Goal: Find contact information

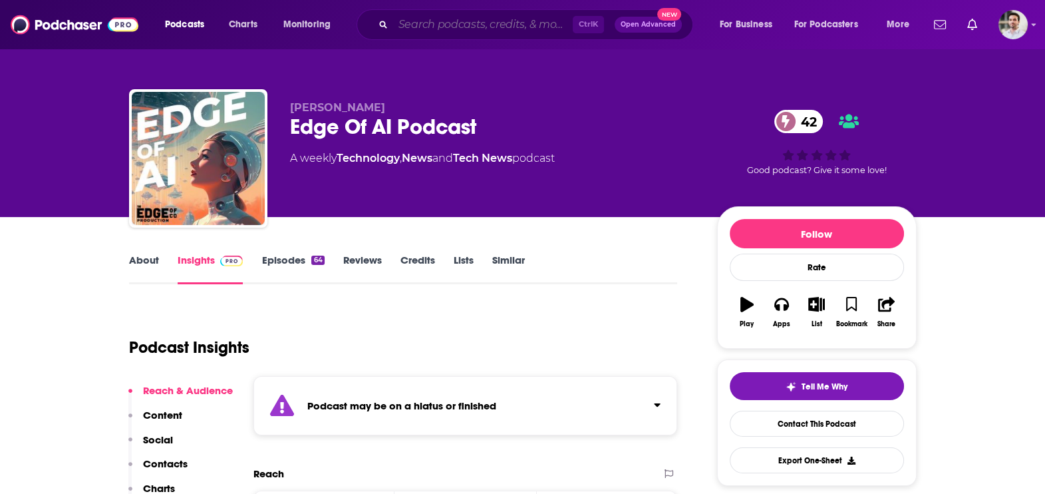
drag, startPoint x: 1620, startPoint y: 1, endPoint x: 507, endPoint y: 20, distance: 1112.7
click at [507, 20] on input "Search podcasts, credits, & more..." at bounding box center [483, 24] width 180 height 21
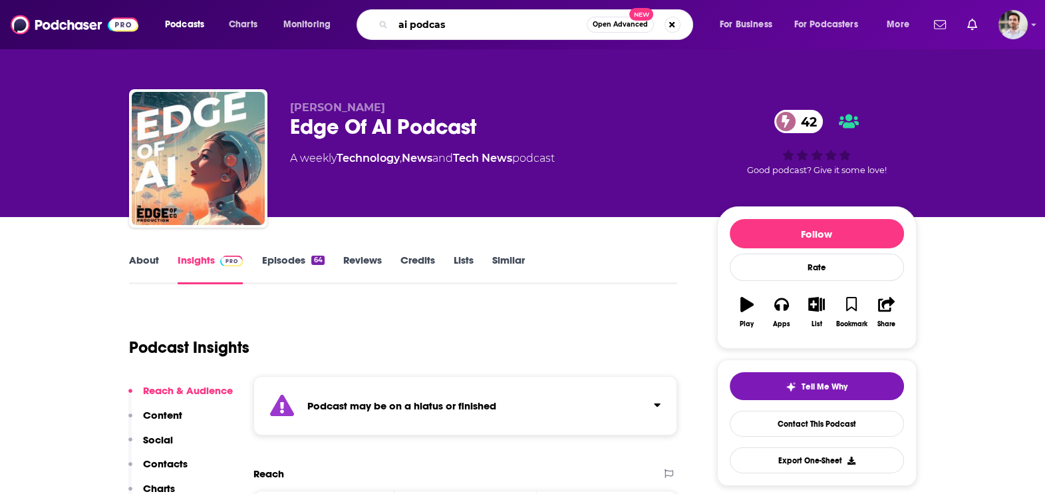
type input "ai podcast"
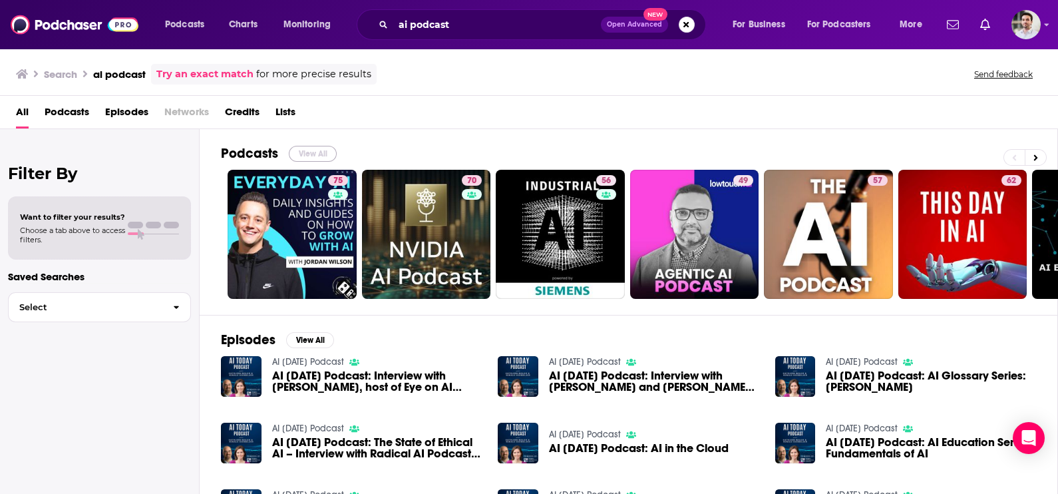
click at [319, 148] on button "View All" at bounding box center [313, 154] width 48 height 16
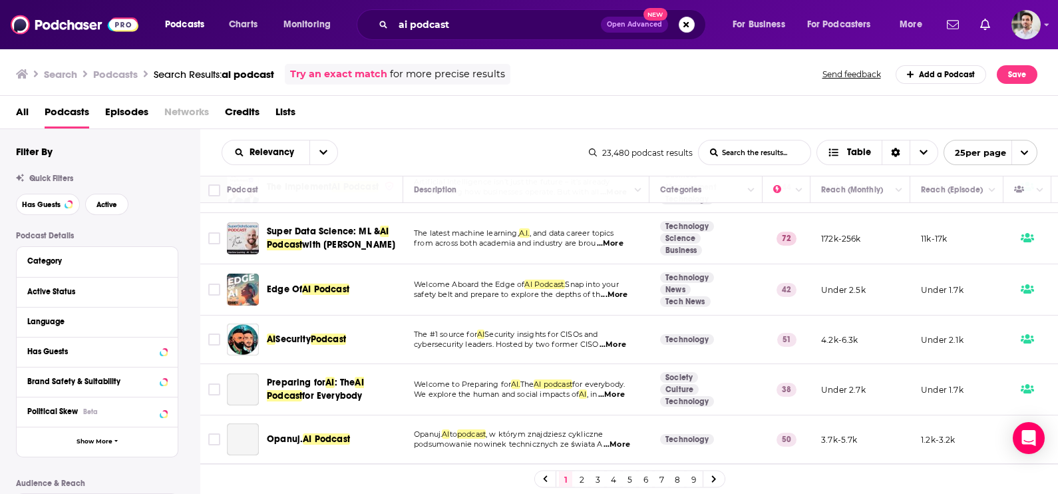
scroll to position [991, 0]
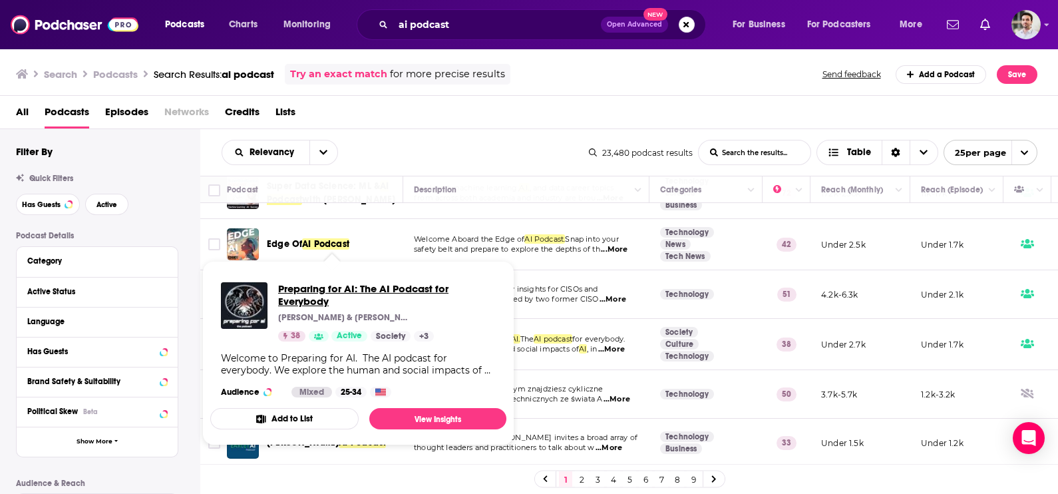
drag, startPoint x: 315, startPoint y: 279, endPoint x: 297, endPoint y: 287, distance: 19.4
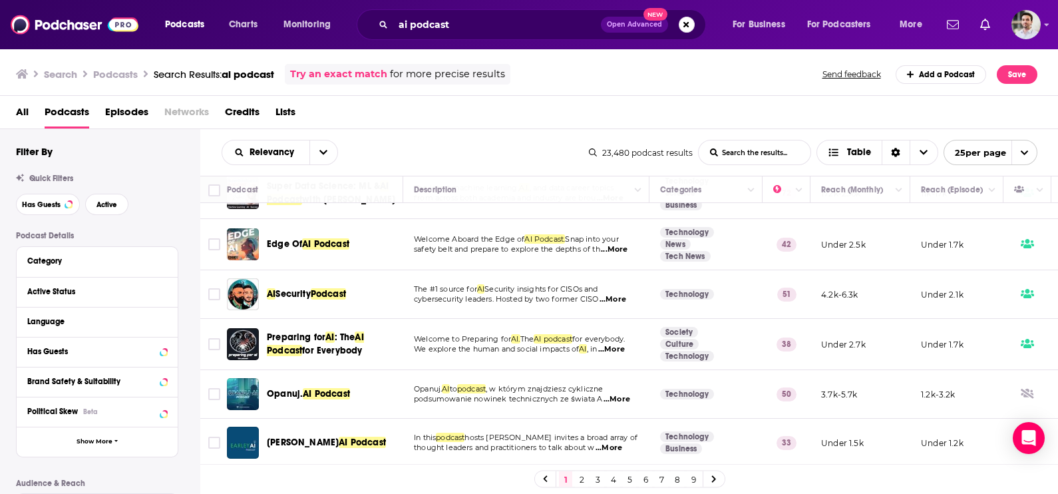
click at [586, 476] on link "2" at bounding box center [581, 479] width 13 height 16
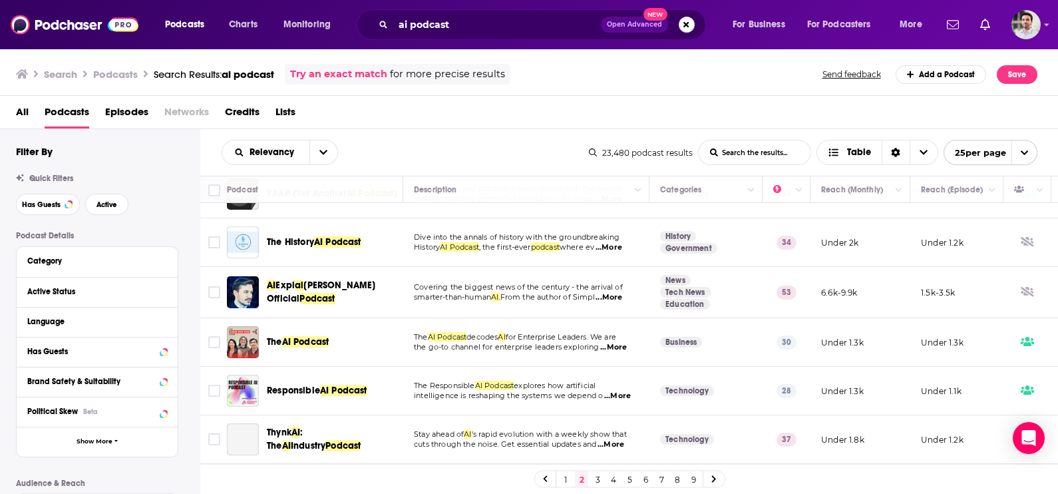
scroll to position [265, 0]
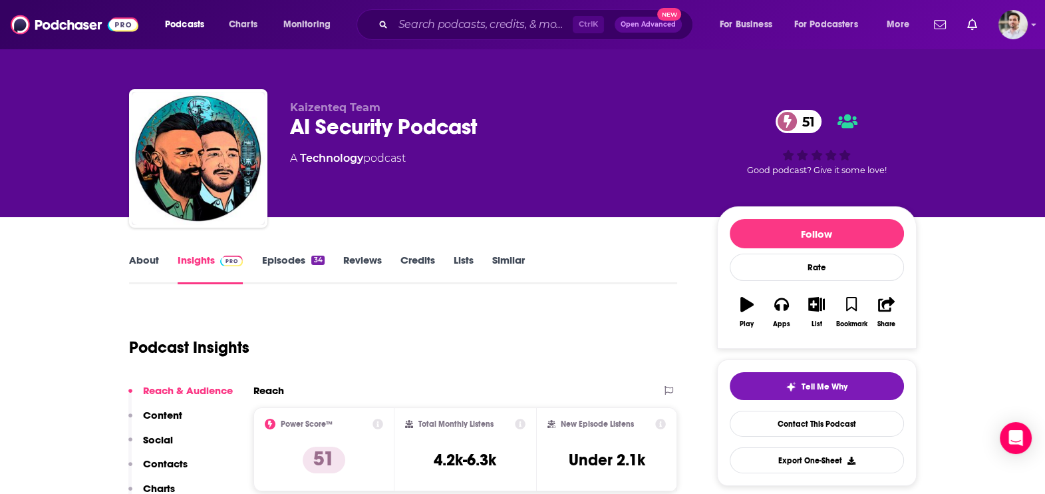
scroll to position [432, 0]
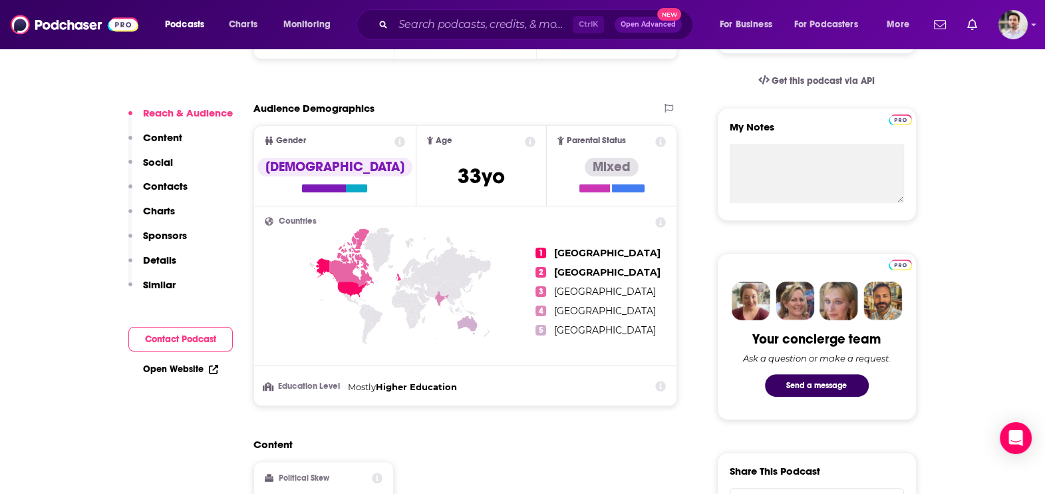
click at [176, 190] on p "Contacts" at bounding box center [165, 186] width 45 height 13
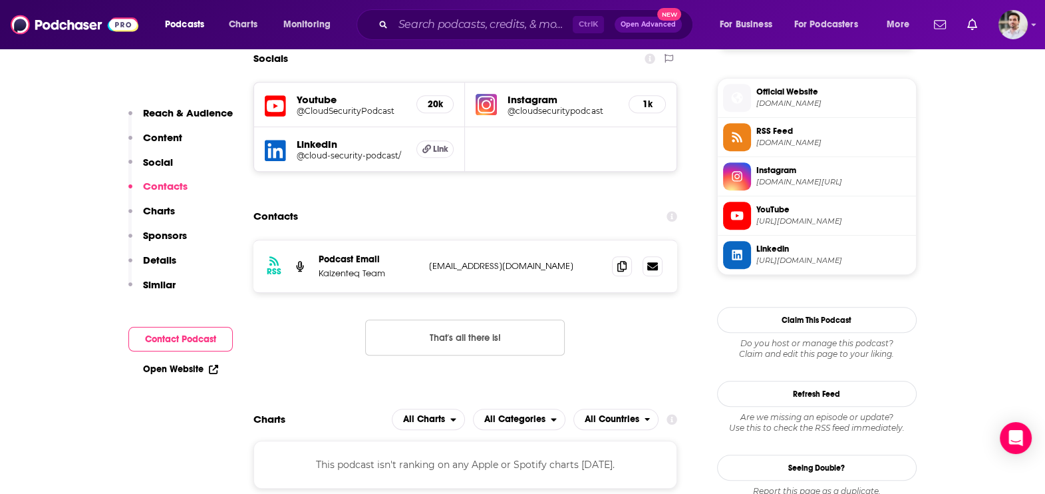
scroll to position [961, 0]
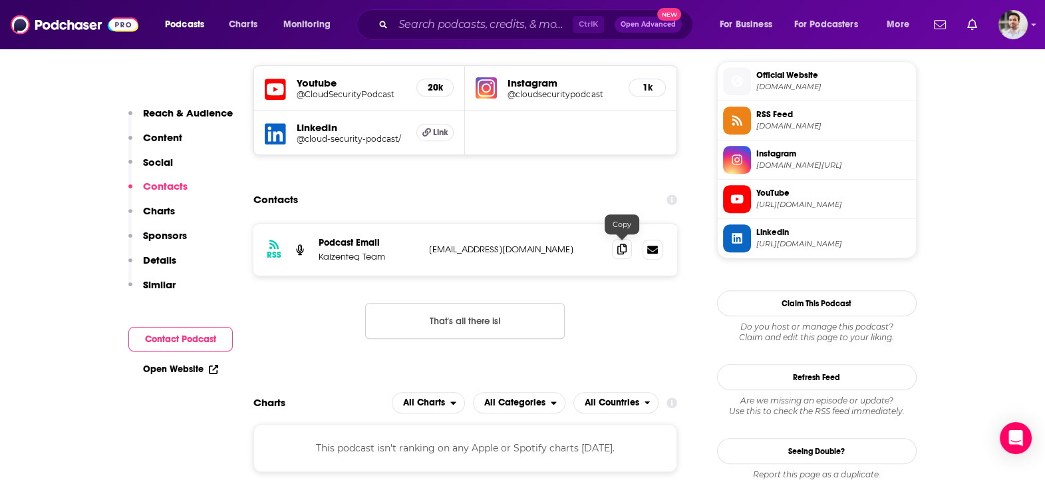
click at [626, 250] on icon at bounding box center [621, 249] width 9 height 11
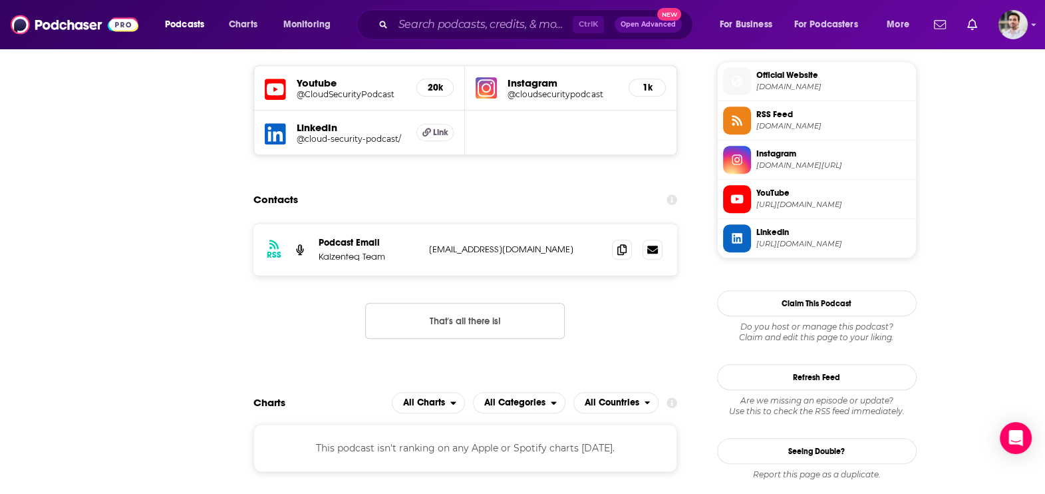
scroll to position [0, 0]
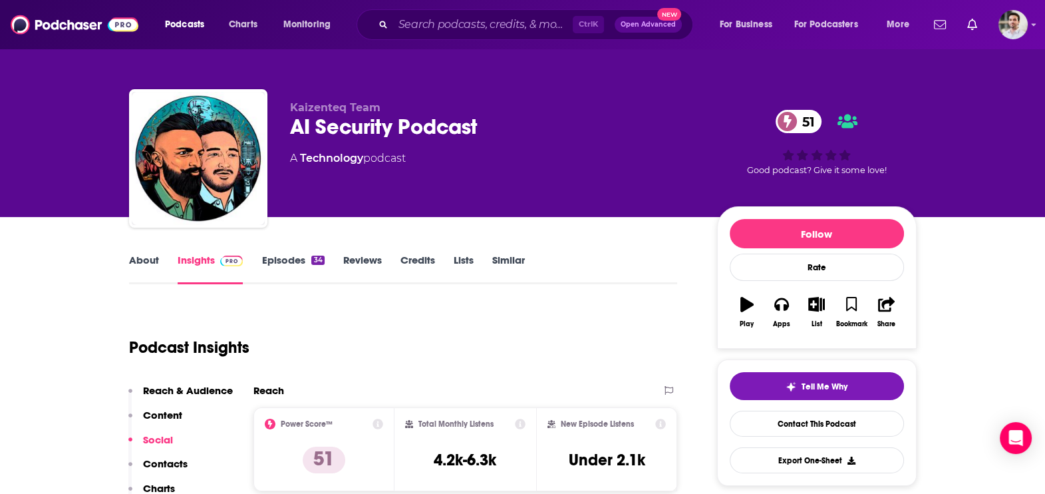
click at [133, 266] on link "About" at bounding box center [144, 269] width 30 height 31
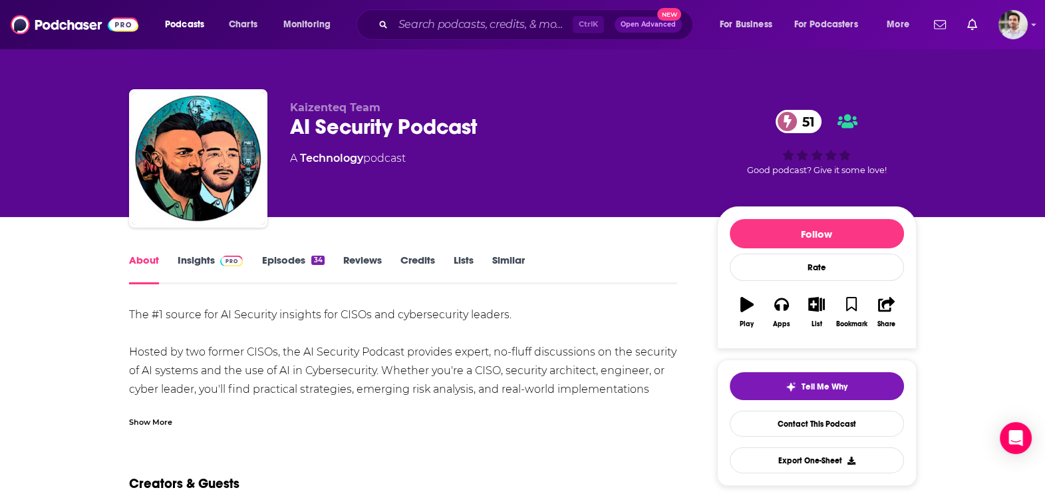
click at [154, 415] on div "Show More" at bounding box center [150, 421] width 43 height 13
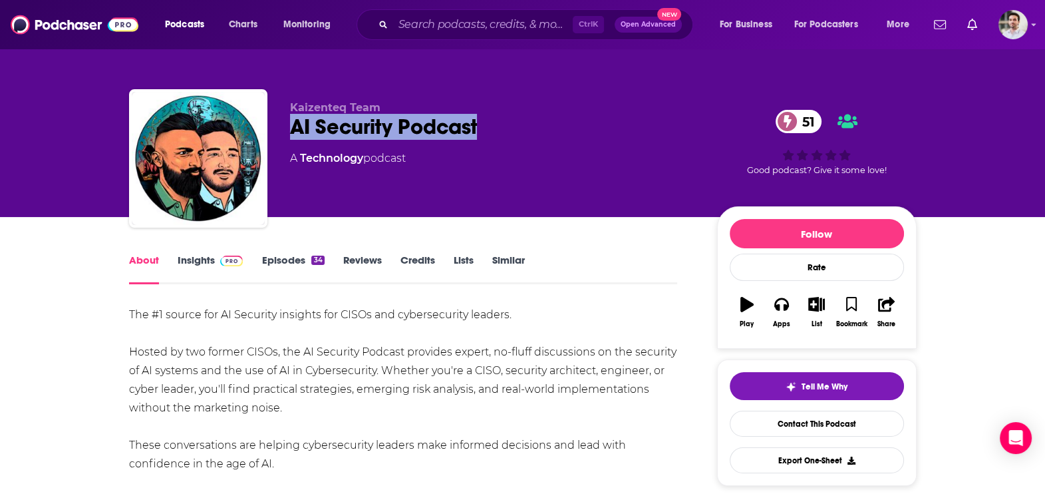
drag, startPoint x: 500, startPoint y: 125, endPoint x: 289, endPoint y: 130, distance: 211.7
click at [289, 130] on div "Kaizenteq Team AI Security Podcast 51 A Technology podcast 51 Good podcast? Giv…" at bounding box center [523, 161] width 788 height 144
copy h1 "AI Security Podcast"
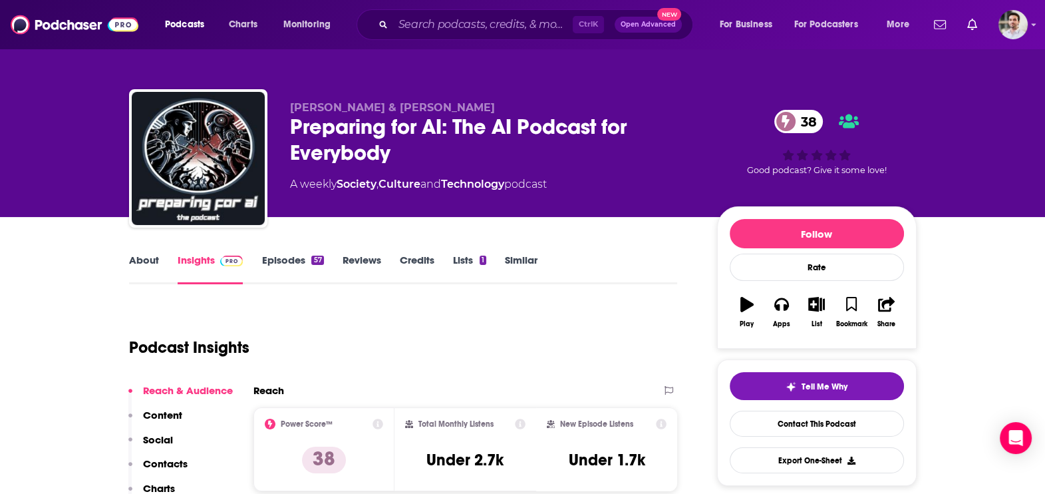
drag, startPoint x: 391, startPoint y: 371, endPoint x: 293, endPoint y: 396, distance: 101.5
click at [173, 460] on p "Contacts" at bounding box center [165, 463] width 45 height 13
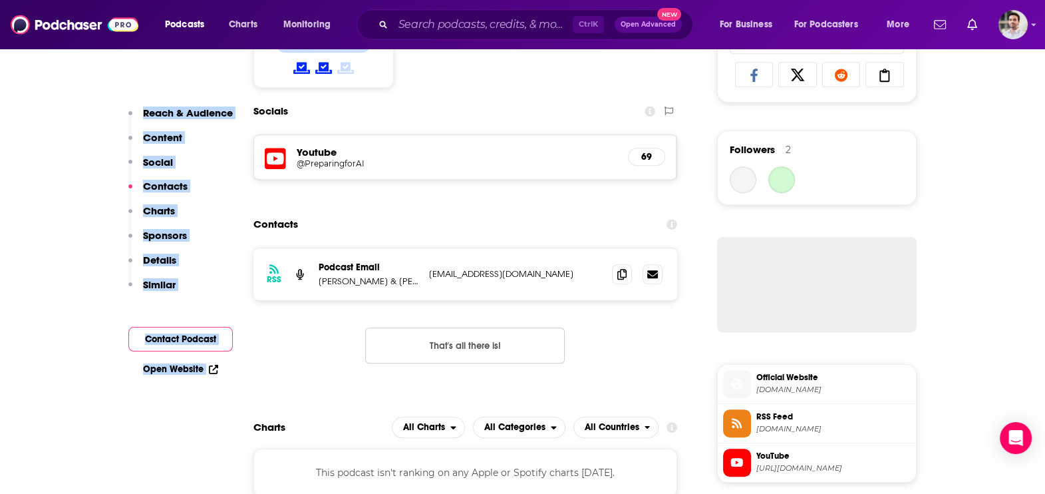
scroll to position [917, 0]
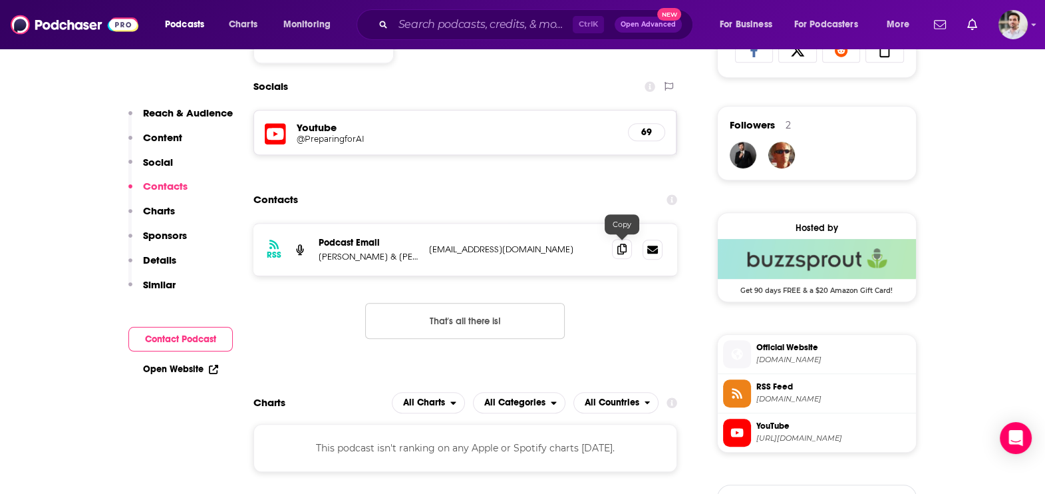
click at [619, 248] on icon at bounding box center [621, 249] width 9 height 11
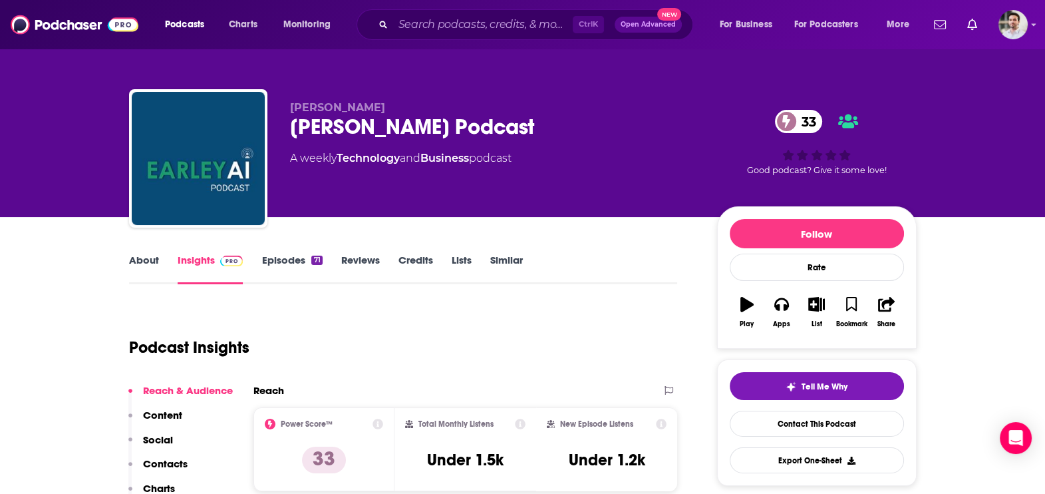
click at [166, 468] on p "Contacts" at bounding box center [165, 463] width 45 height 13
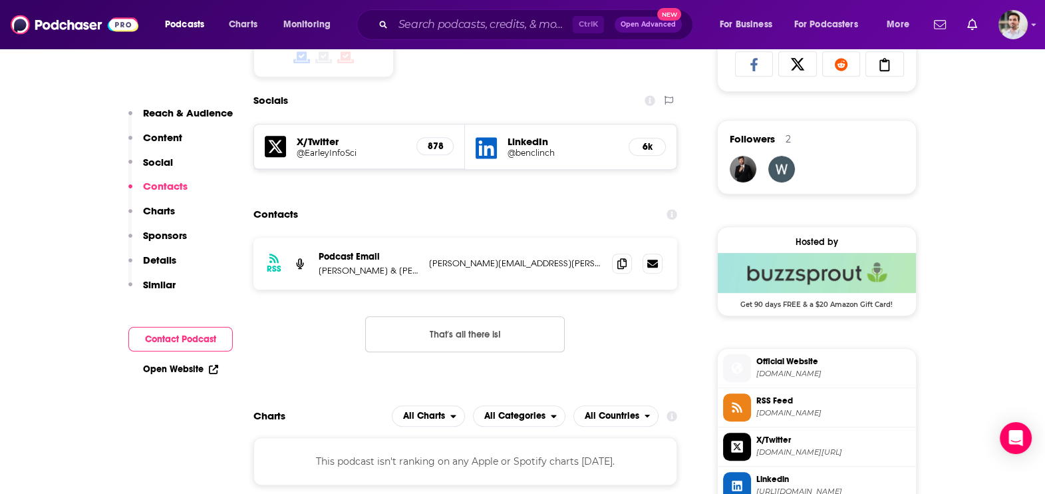
scroll to position [918, 0]
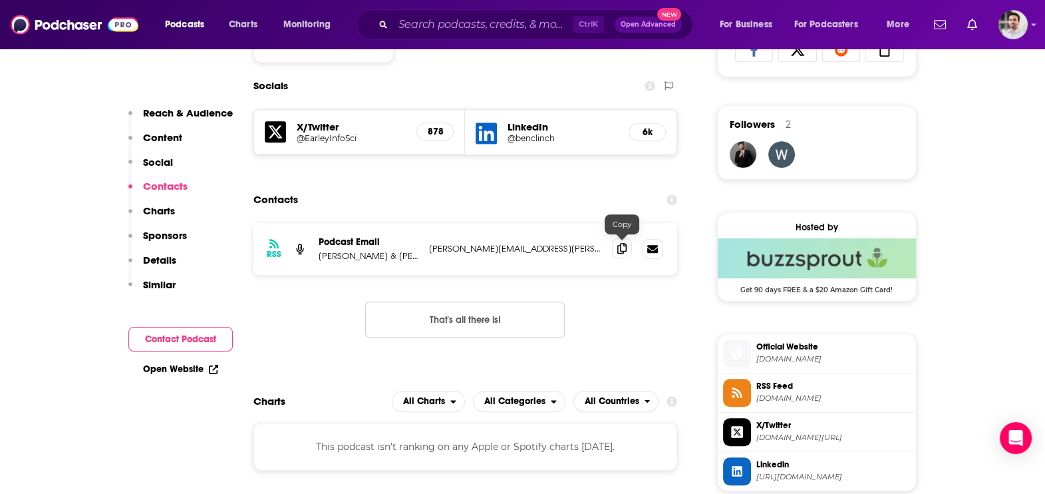
click at [627, 243] on span at bounding box center [622, 248] width 20 height 20
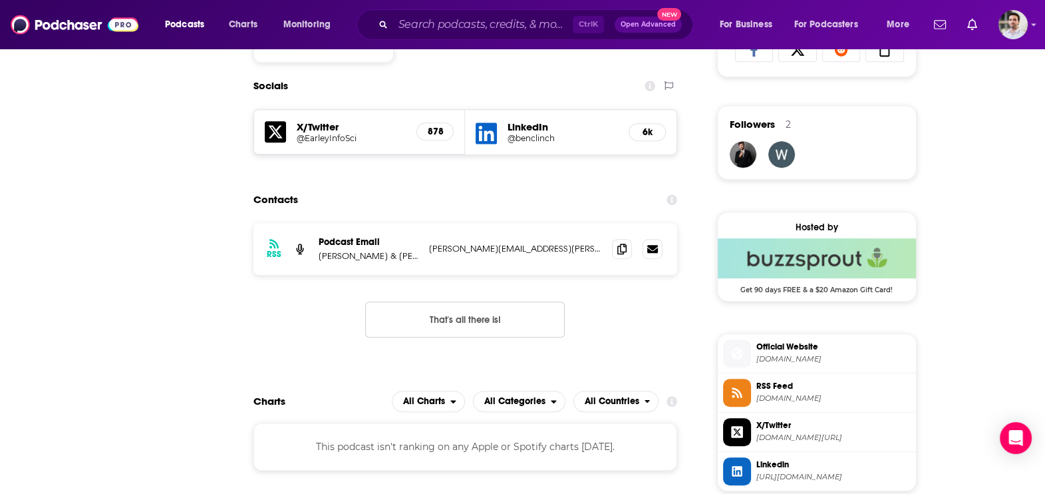
scroll to position [0, 0]
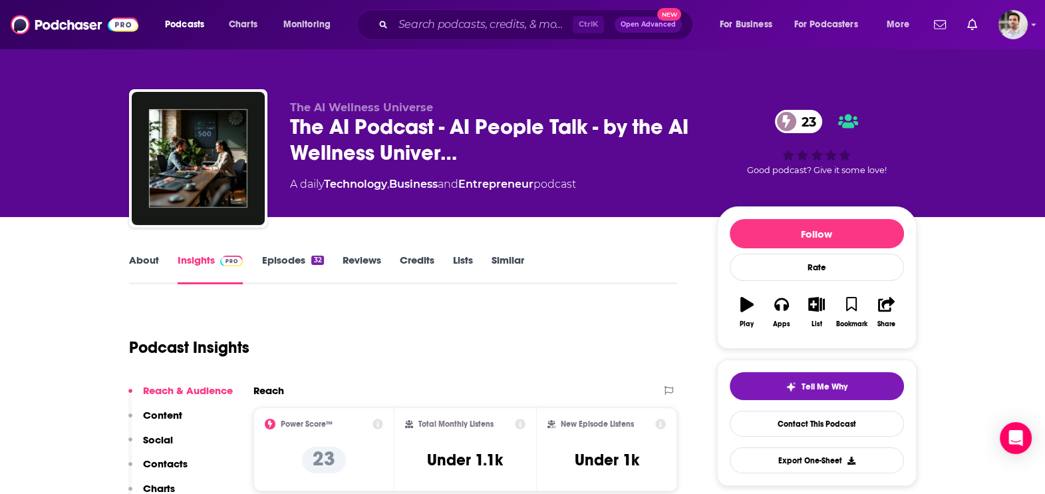
scroll to position [432, 0]
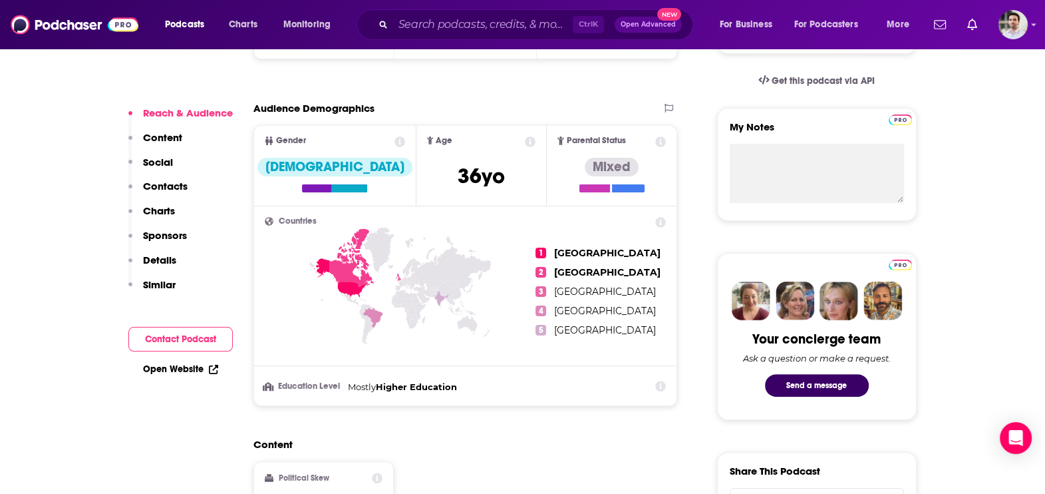
click at [162, 180] on p "Contacts" at bounding box center [165, 186] width 45 height 13
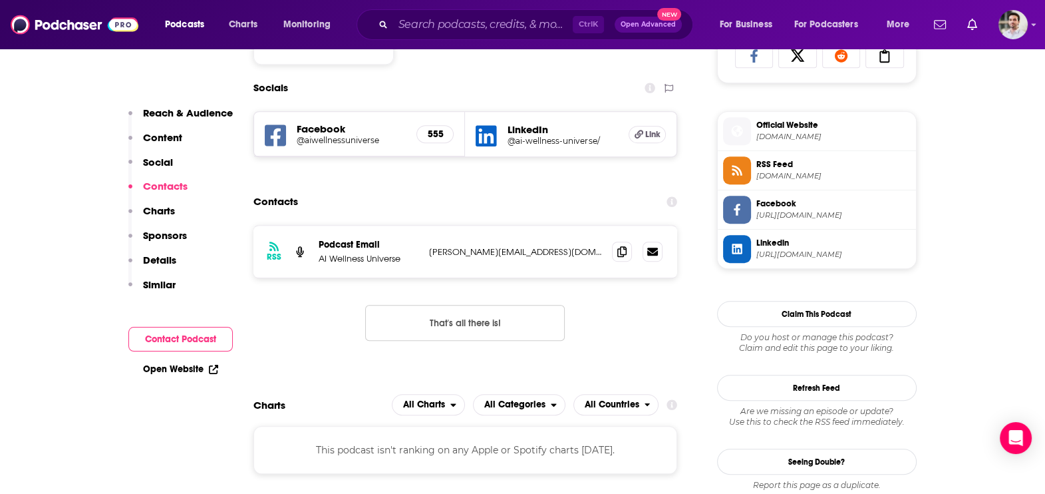
scroll to position [914, 0]
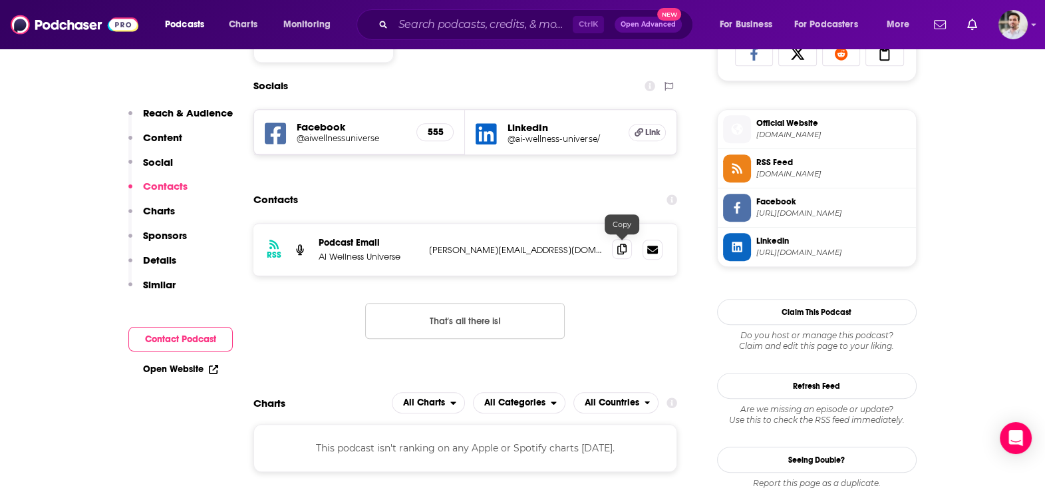
click at [615, 250] on span at bounding box center [622, 249] width 20 height 20
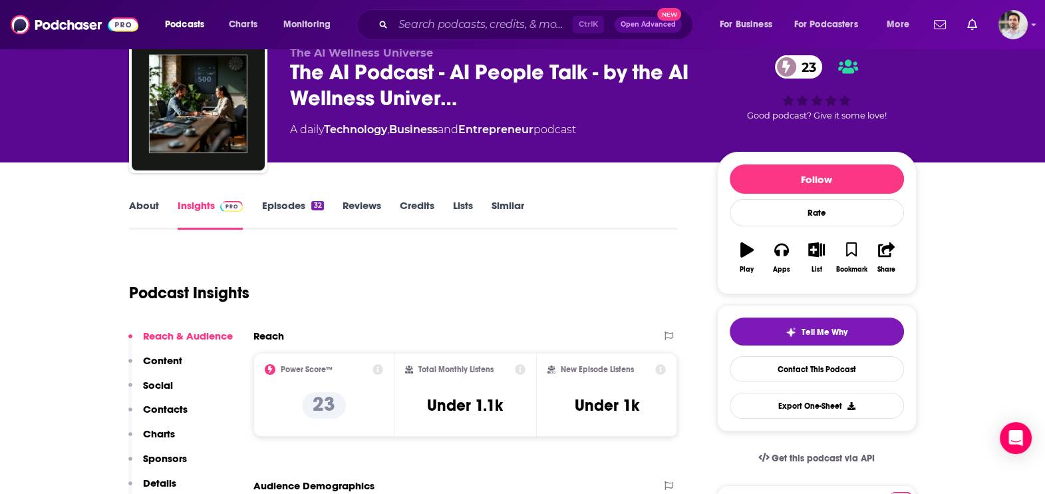
scroll to position [0, 0]
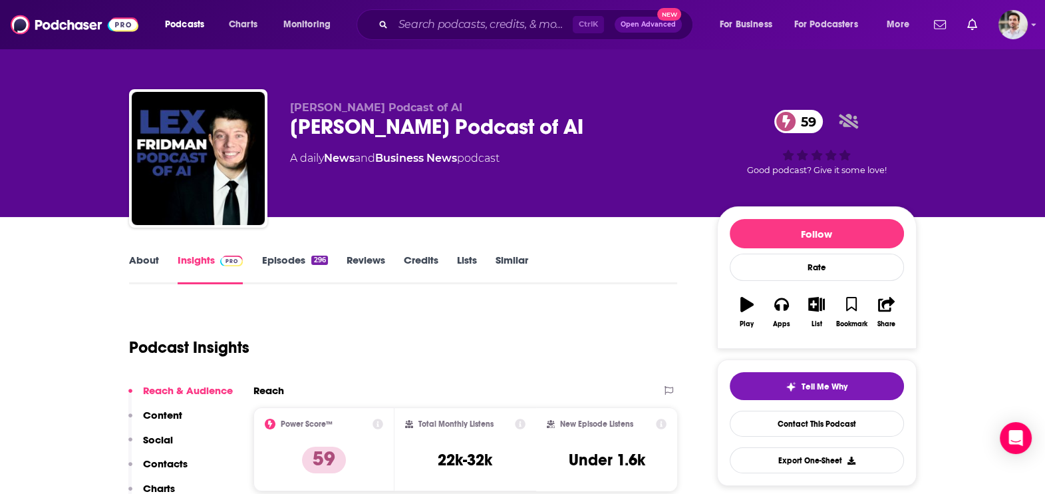
click at [161, 460] on p "Contacts" at bounding box center [165, 463] width 45 height 13
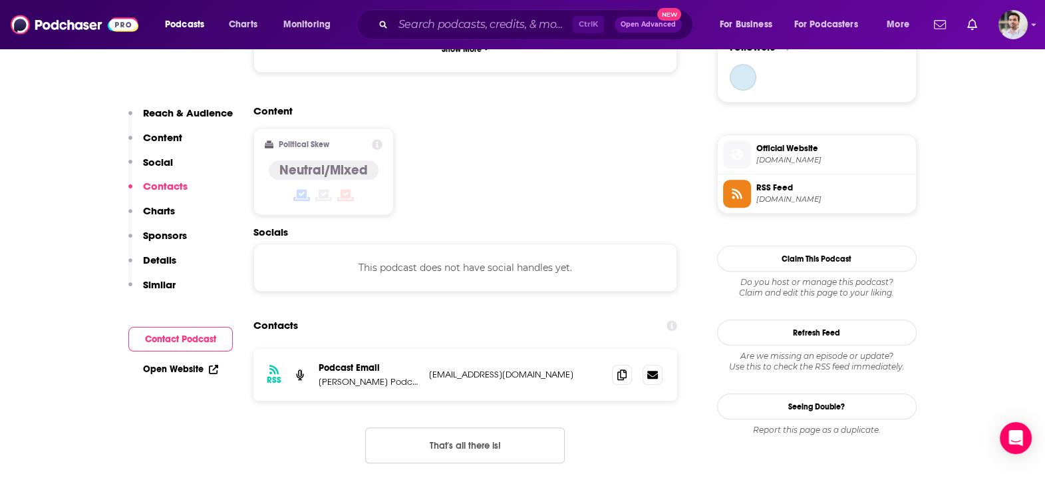
scroll to position [1053, 0]
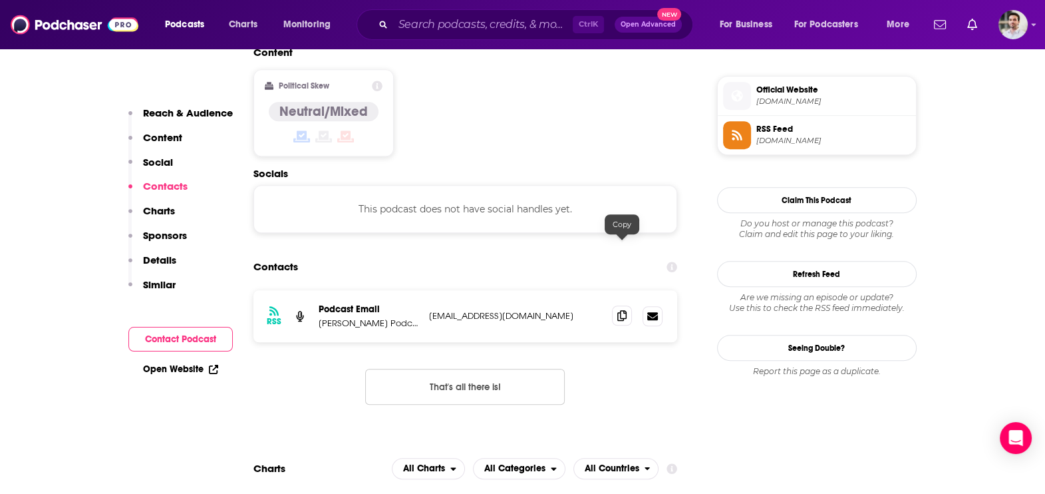
click at [623, 310] on icon at bounding box center [621, 315] width 9 height 11
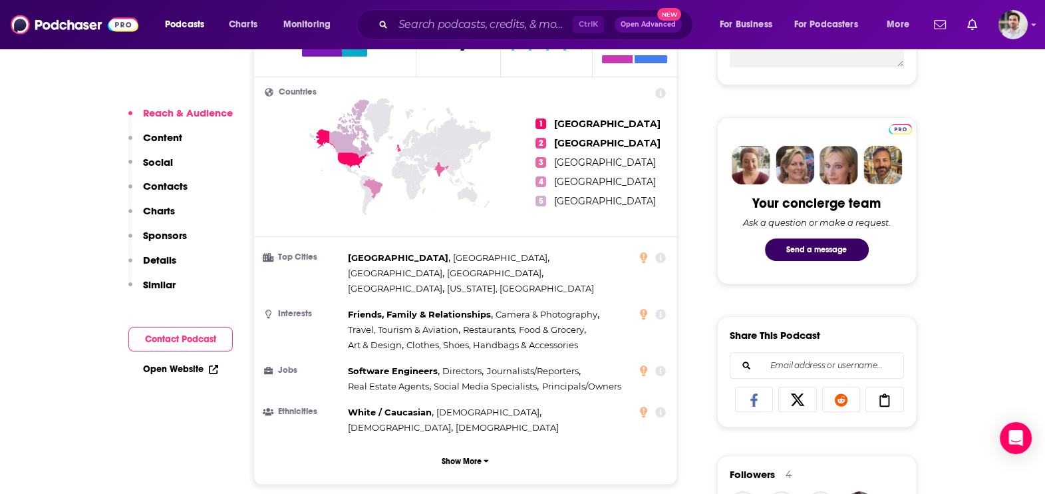
scroll to position [864, 0]
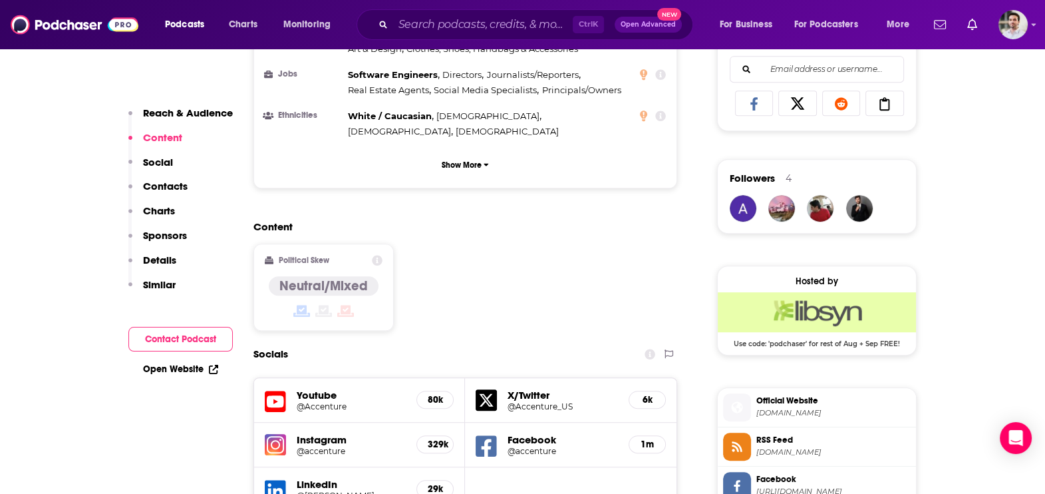
click at [156, 184] on p "Contacts" at bounding box center [165, 186] width 45 height 13
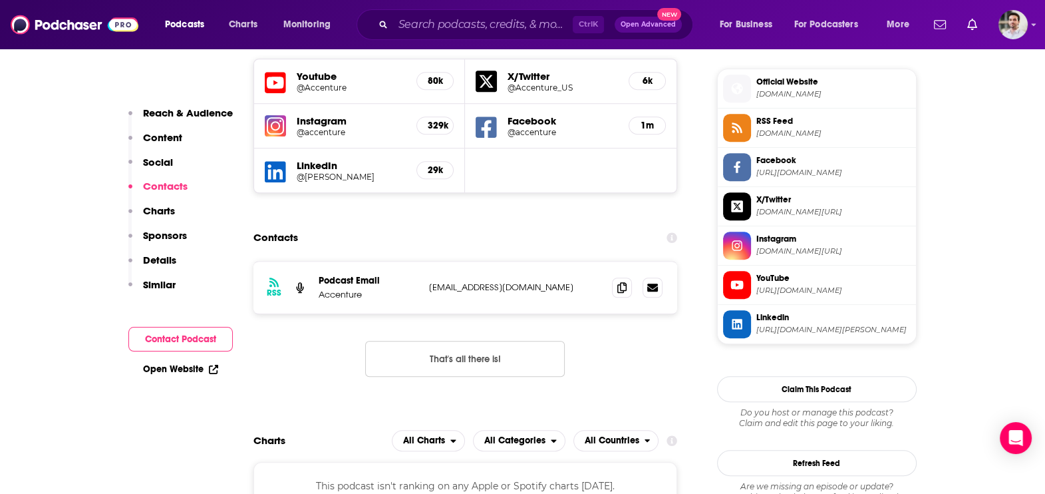
scroll to position [1184, 0]
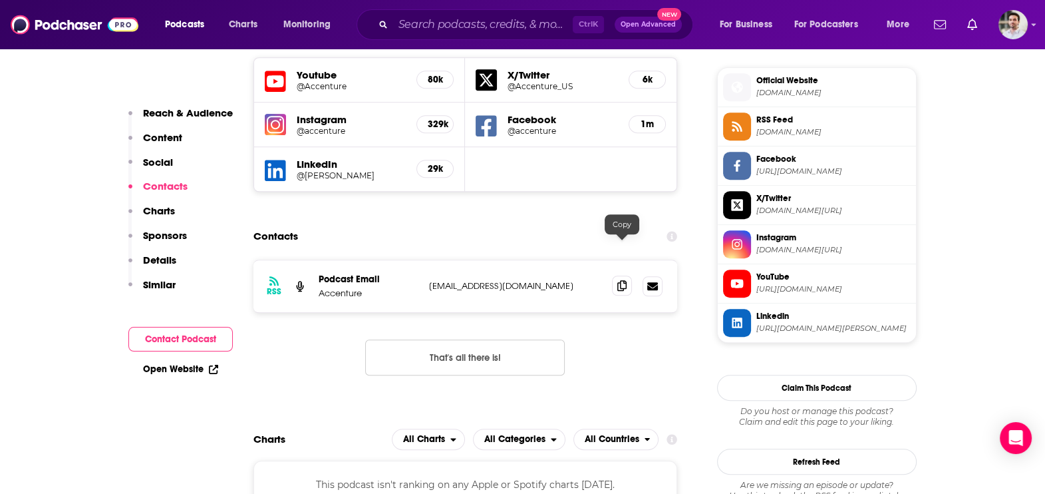
click at [615, 275] on span at bounding box center [622, 285] width 20 height 20
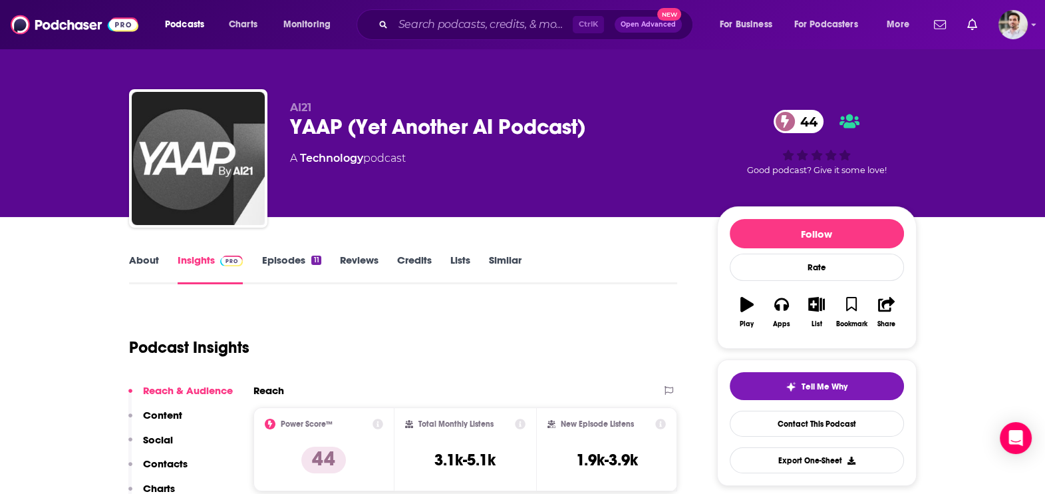
click at [168, 459] on p "Contacts" at bounding box center [165, 463] width 45 height 13
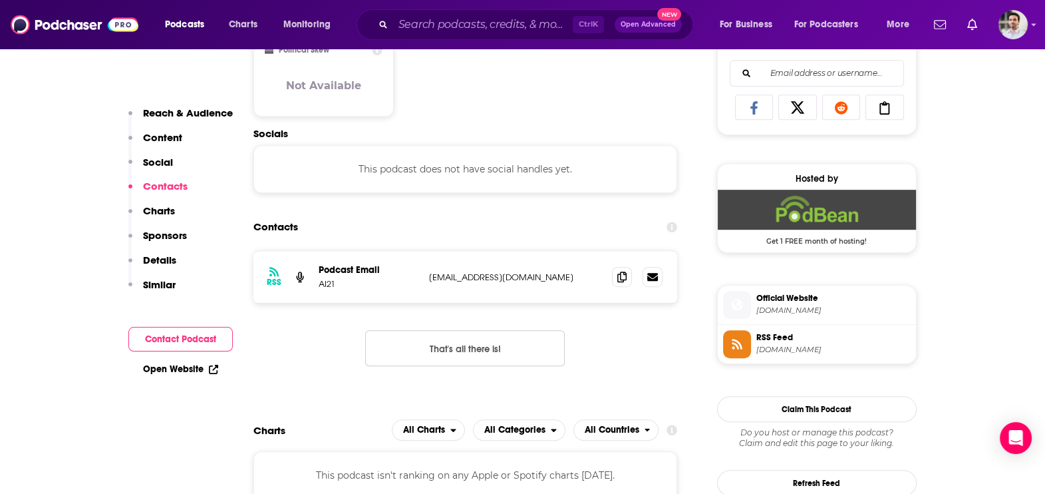
scroll to position [888, 0]
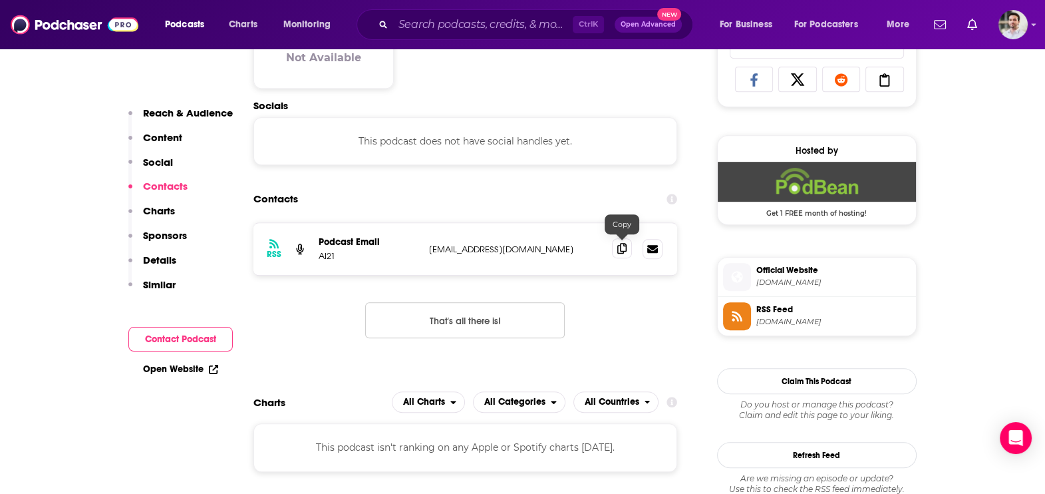
click at [627, 248] on span at bounding box center [622, 248] width 20 height 20
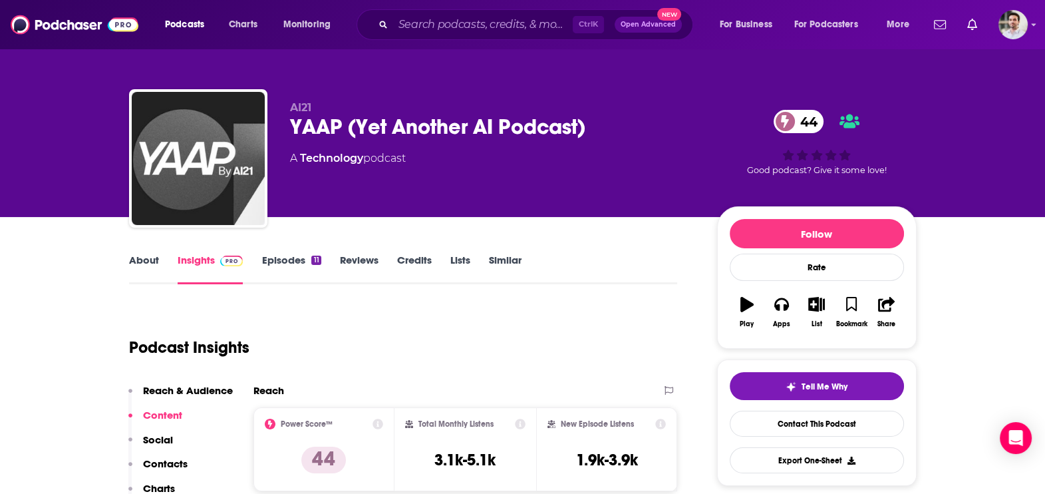
click at [135, 263] on link "About" at bounding box center [144, 269] width 30 height 31
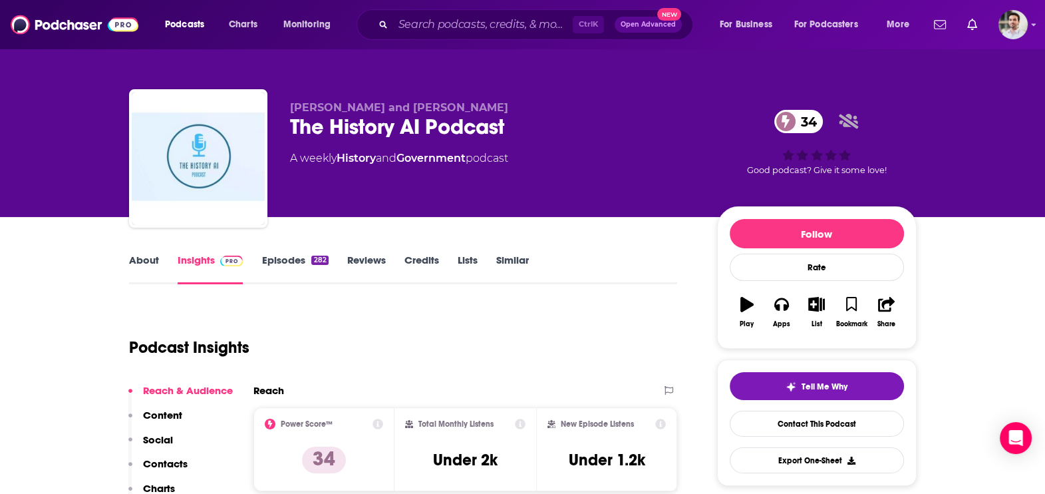
click at [164, 457] on p "Contacts" at bounding box center [165, 463] width 45 height 13
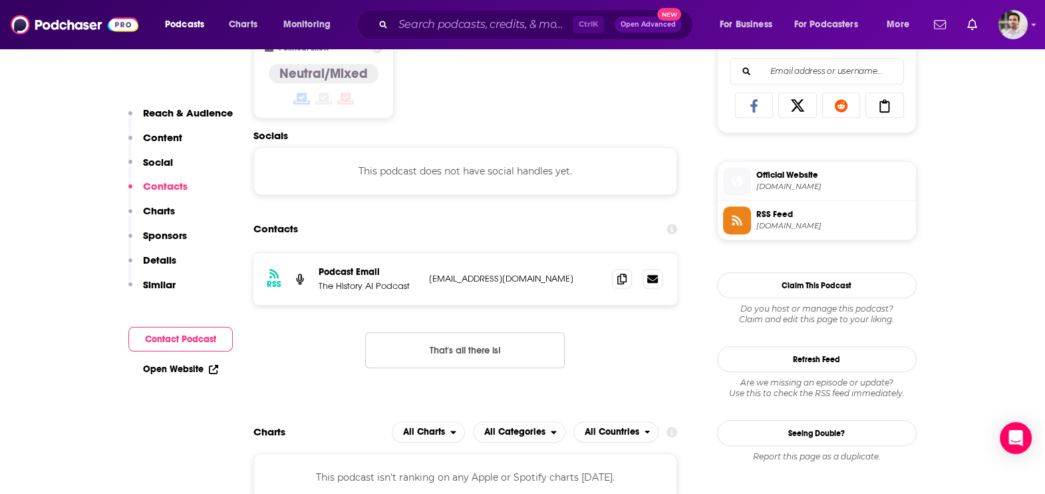
scroll to position [891, 0]
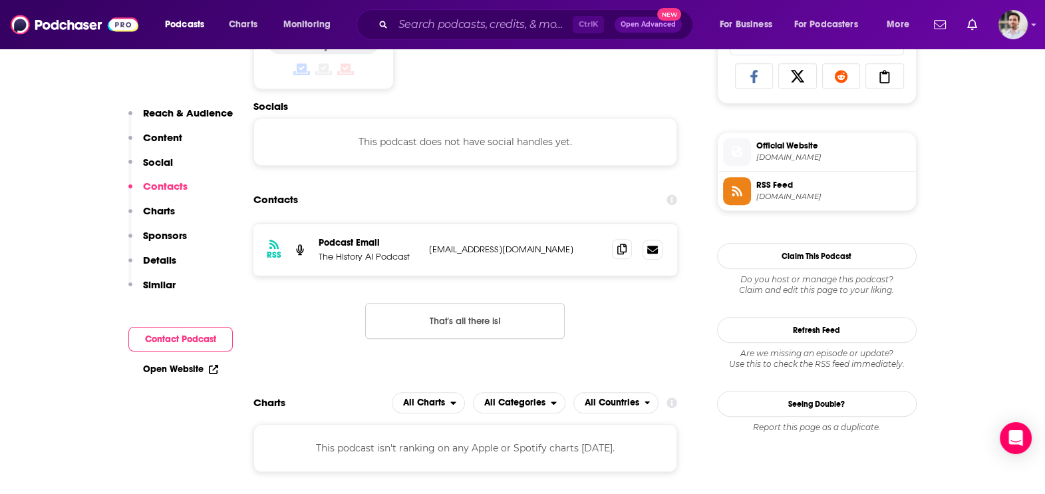
click at [629, 251] on span at bounding box center [622, 249] width 20 height 20
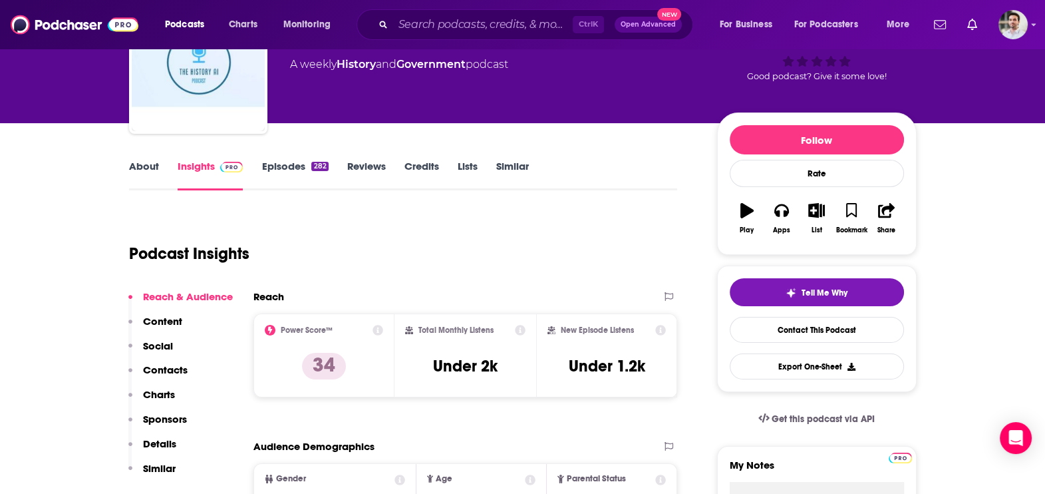
scroll to position [78, 0]
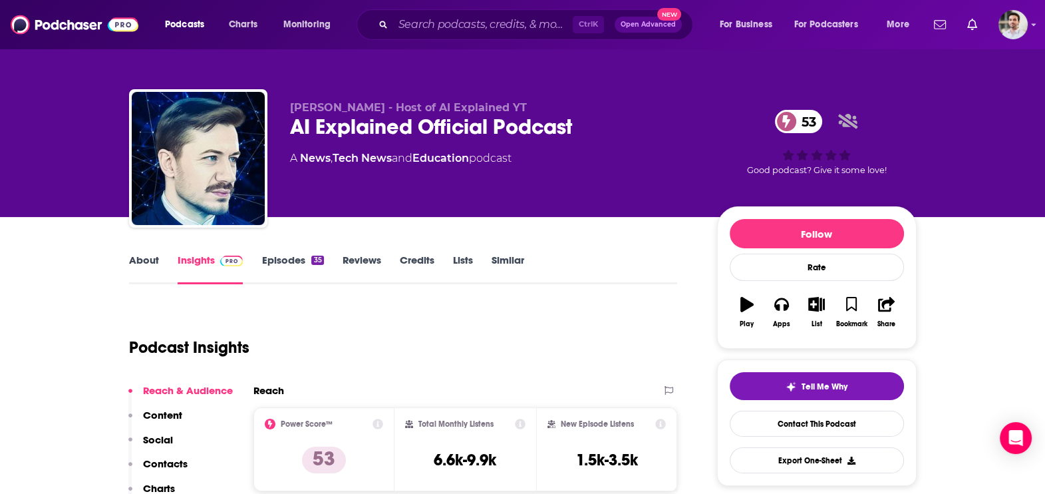
click at [134, 261] on link "About" at bounding box center [144, 269] width 30 height 31
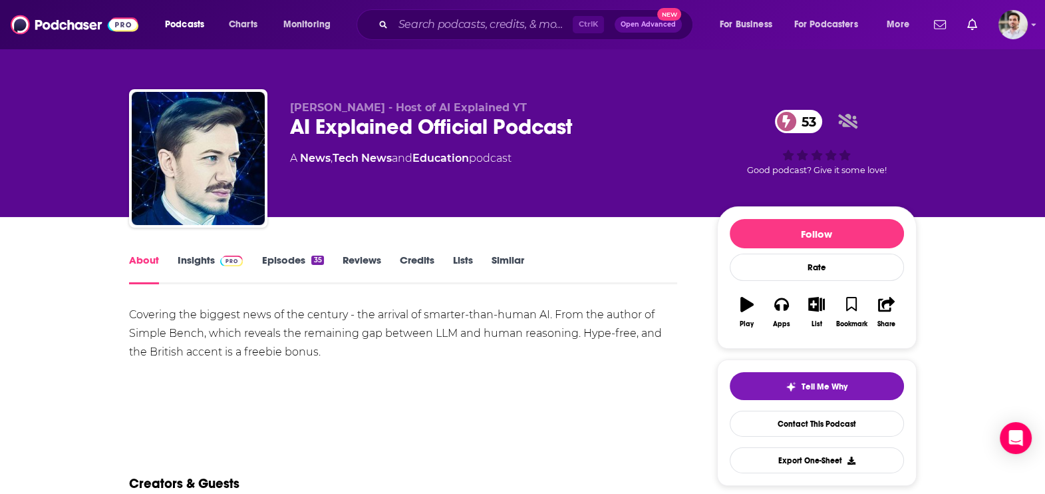
click at [200, 260] on link "Insights" at bounding box center [211, 269] width 66 height 31
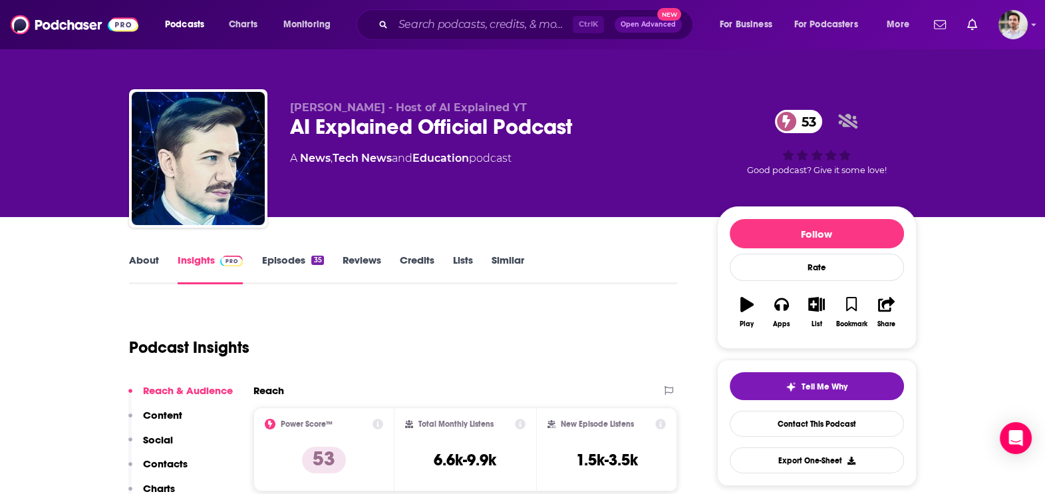
click at [173, 462] on p "Contacts" at bounding box center [165, 463] width 45 height 13
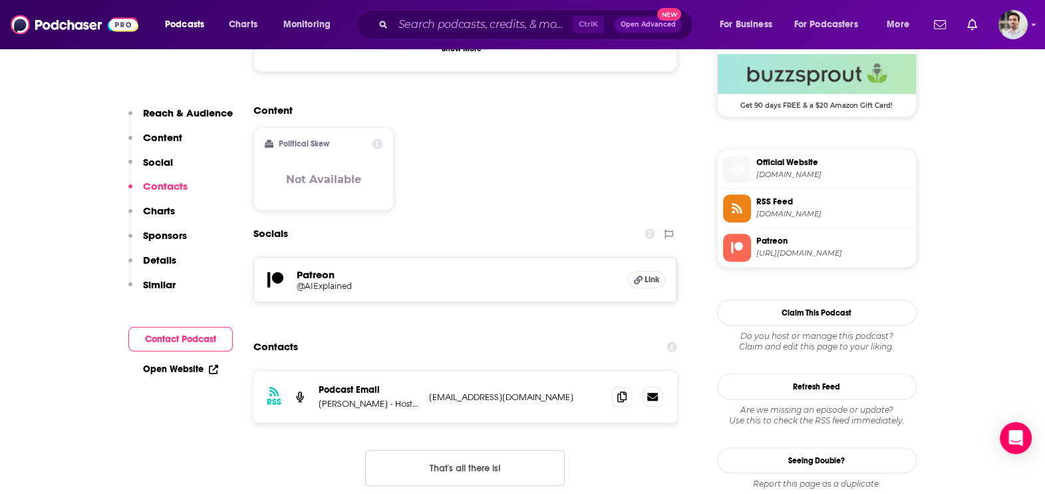
scroll to position [1075, 0]
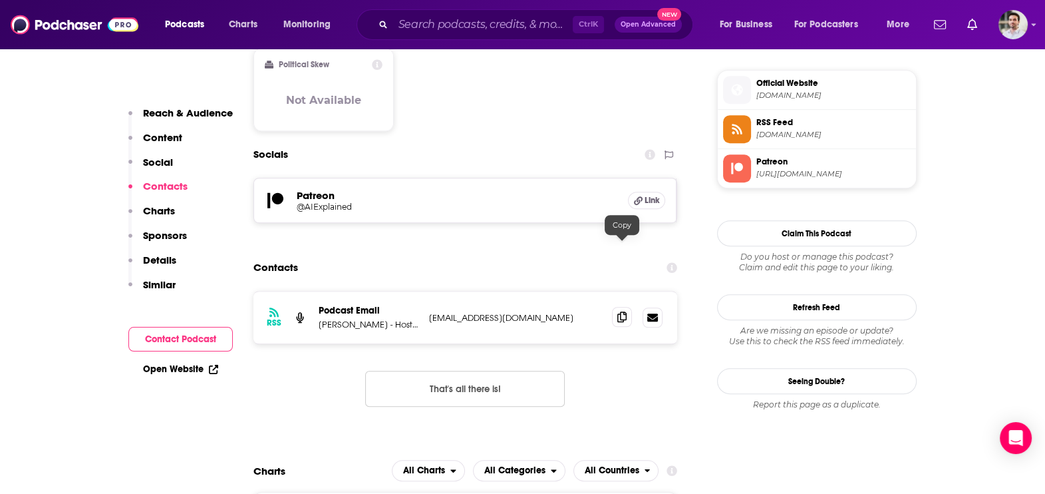
click at [613, 307] on span at bounding box center [622, 317] width 20 height 20
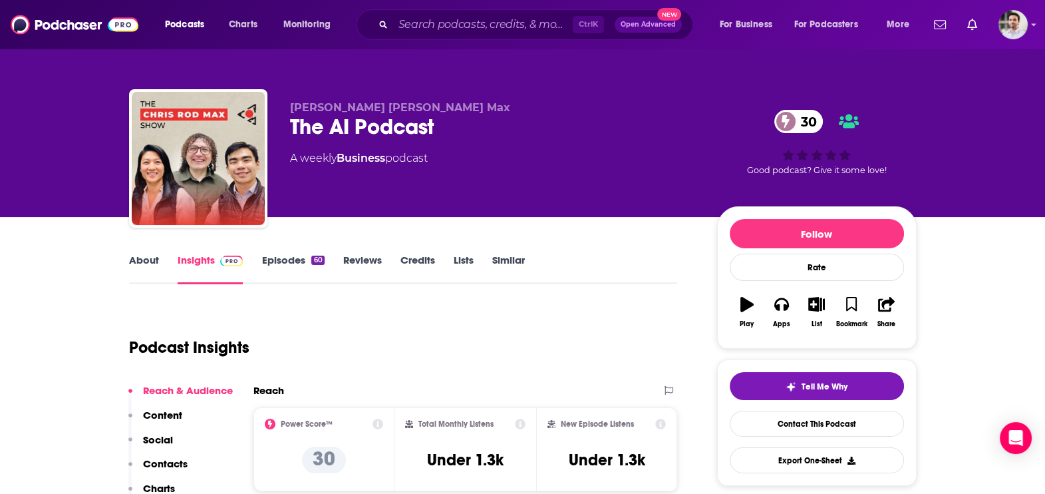
click at [136, 269] on link "About" at bounding box center [144, 269] width 30 height 31
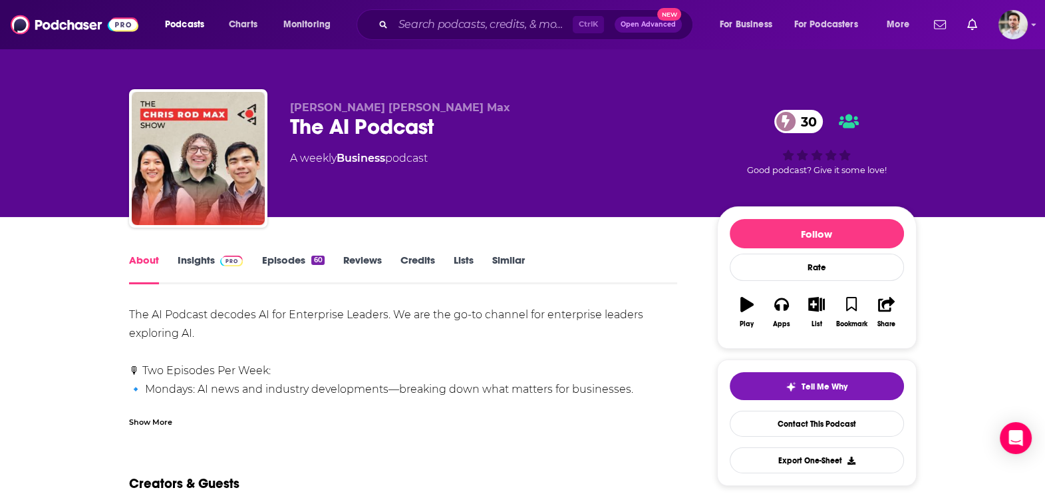
click at [146, 416] on div "Show More" at bounding box center [150, 421] width 43 height 13
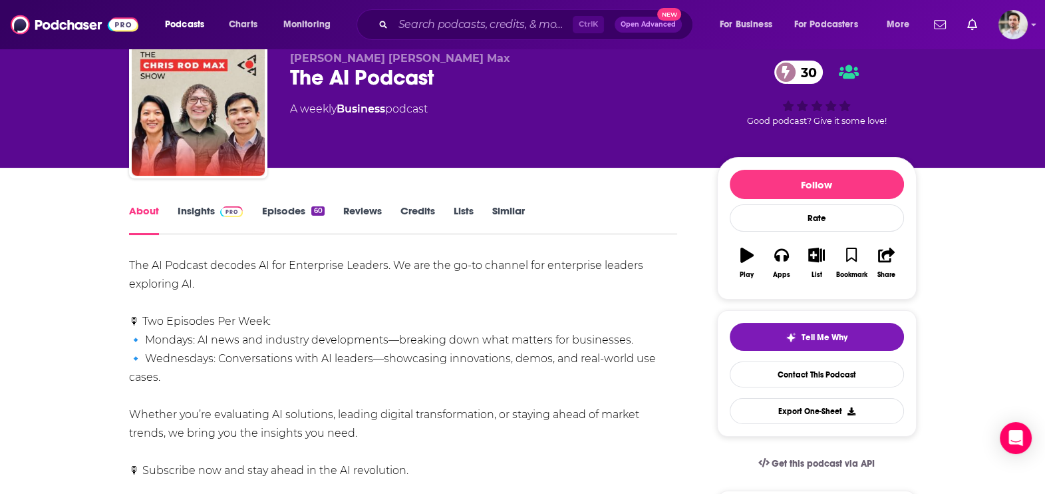
scroll to position [13, 0]
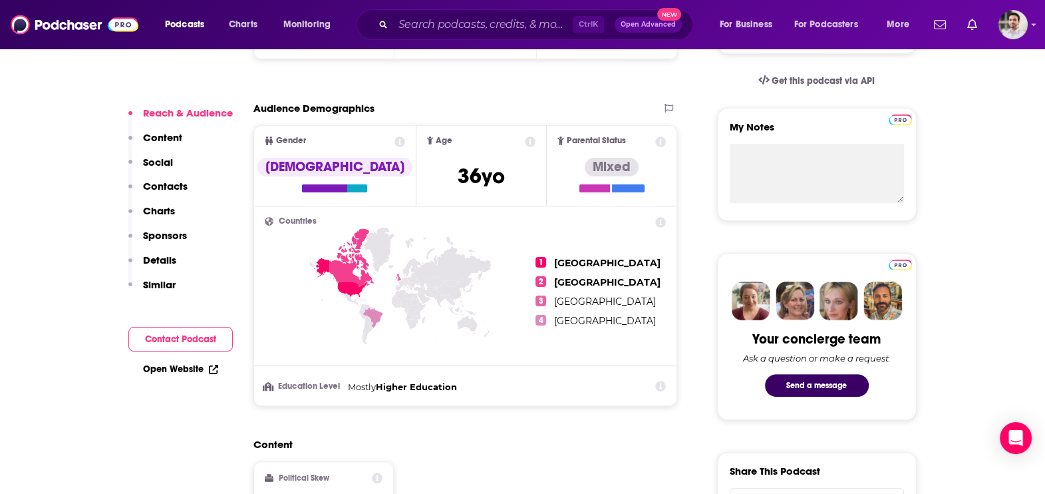
click at [171, 188] on p "Contacts" at bounding box center [165, 186] width 45 height 13
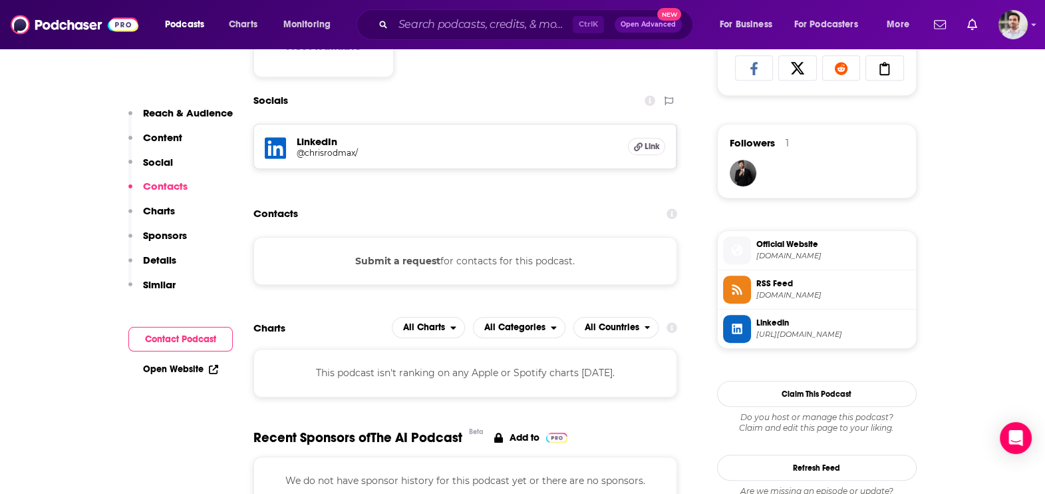
scroll to position [912, 0]
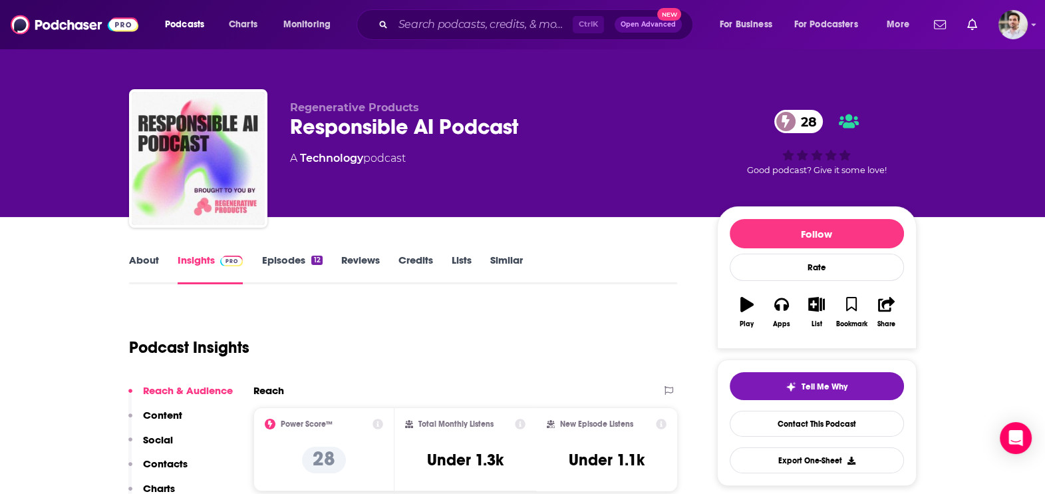
click at [172, 469] on button "Contacts" at bounding box center [157, 469] width 59 height 25
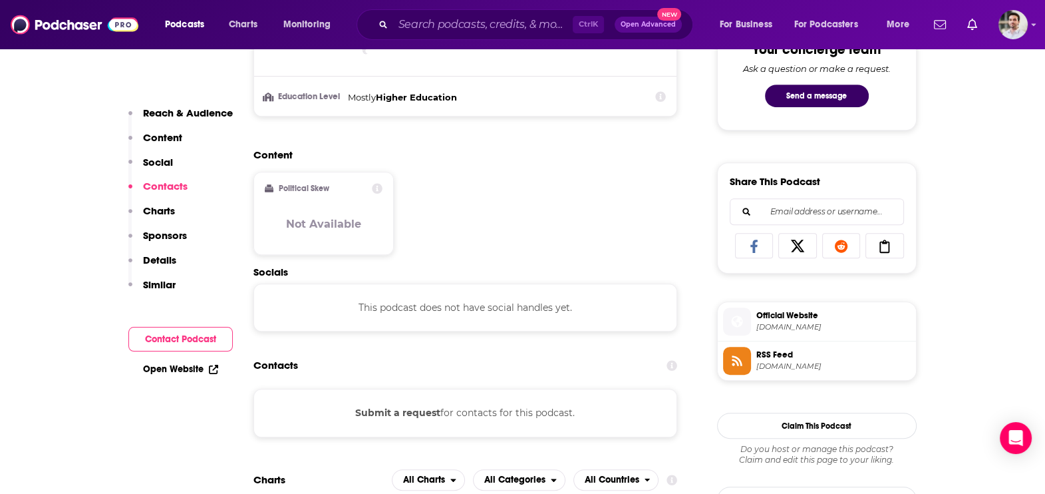
scroll to position [888, 0]
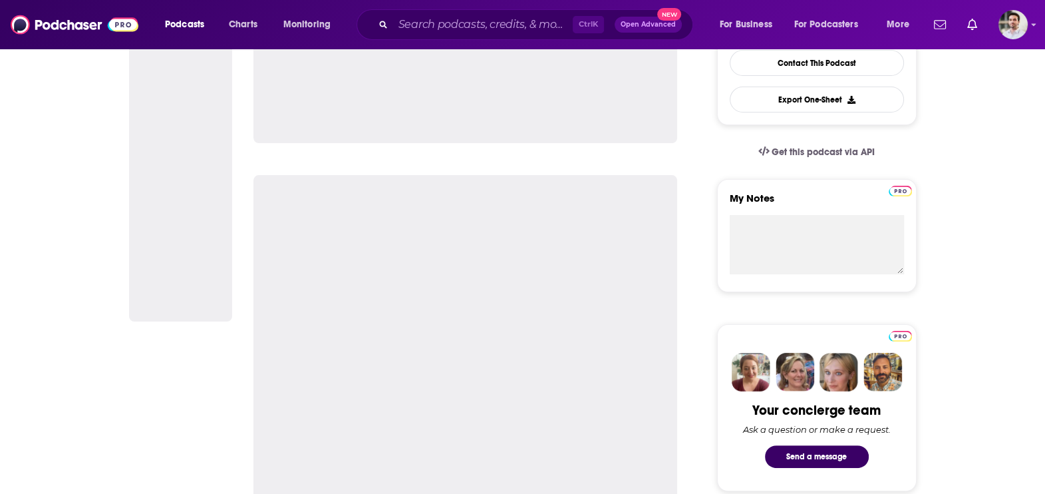
scroll to position [432, 0]
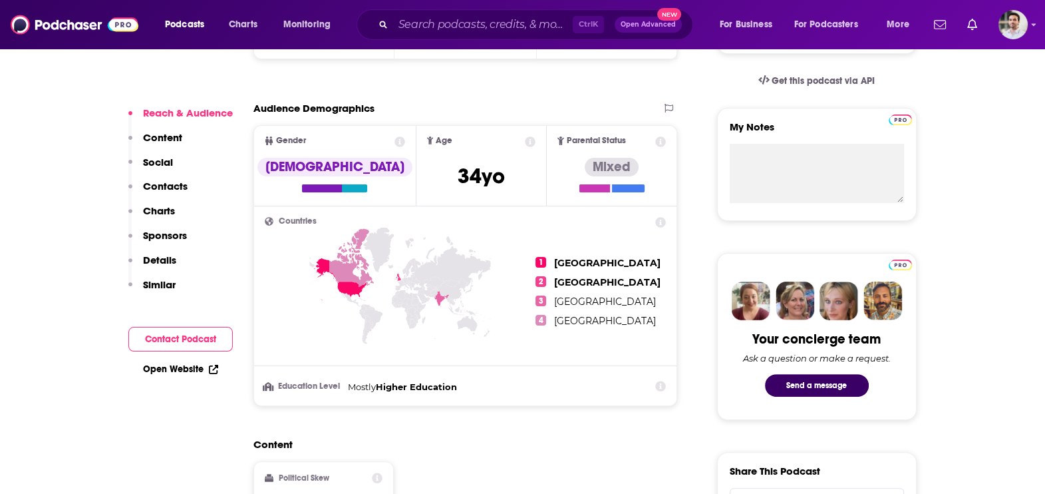
click at [166, 184] on p "Contacts" at bounding box center [165, 186] width 45 height 13
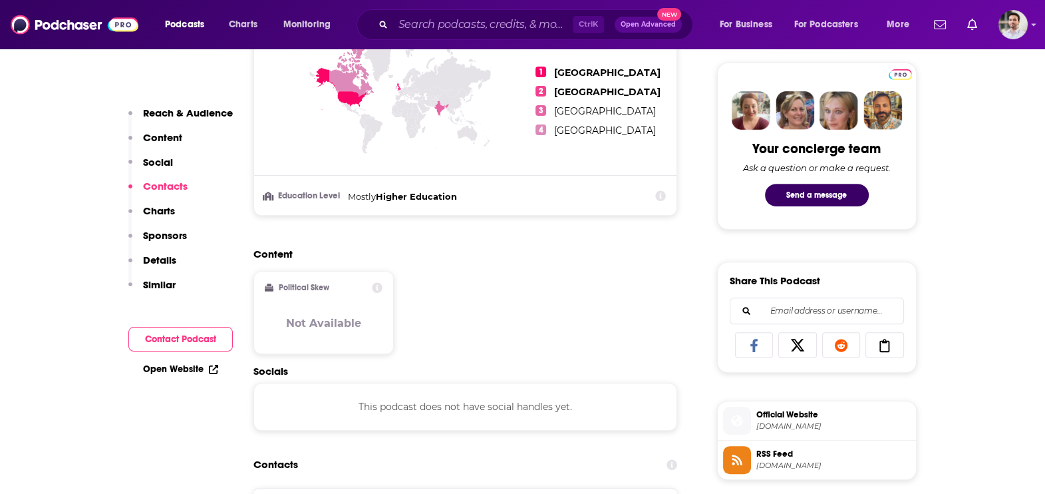
scroll to position [888, 0]
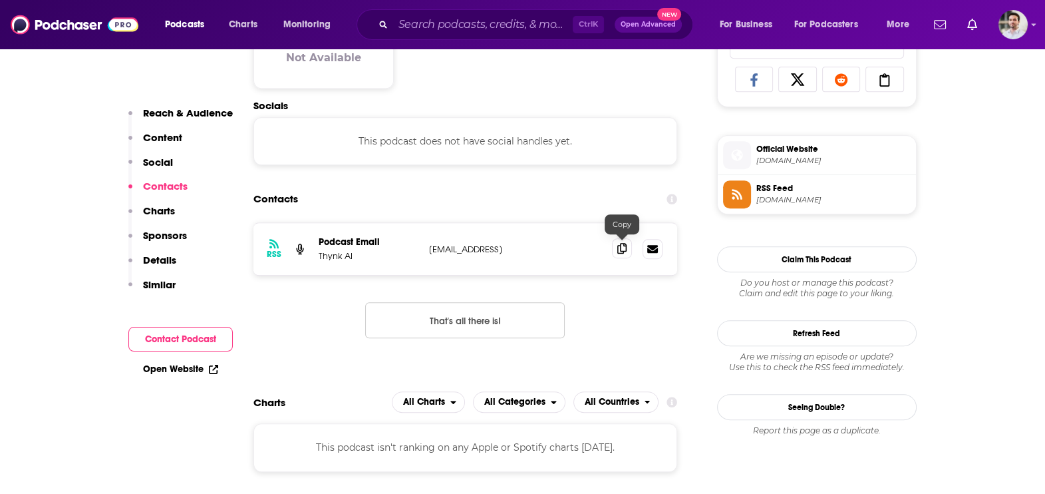
click at [618, 249] on icon at bounding box center [621, 248] width 9 height 11
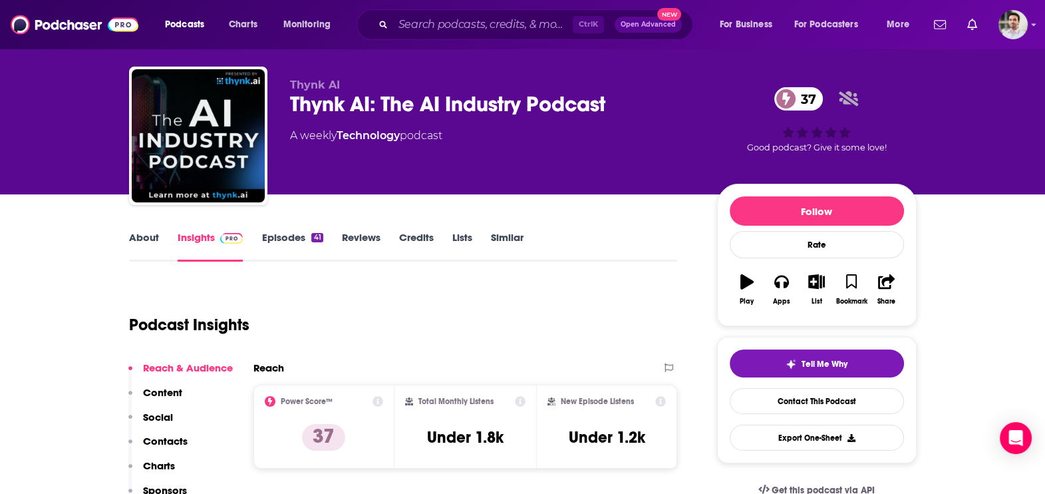
scroll to position [0, 0]
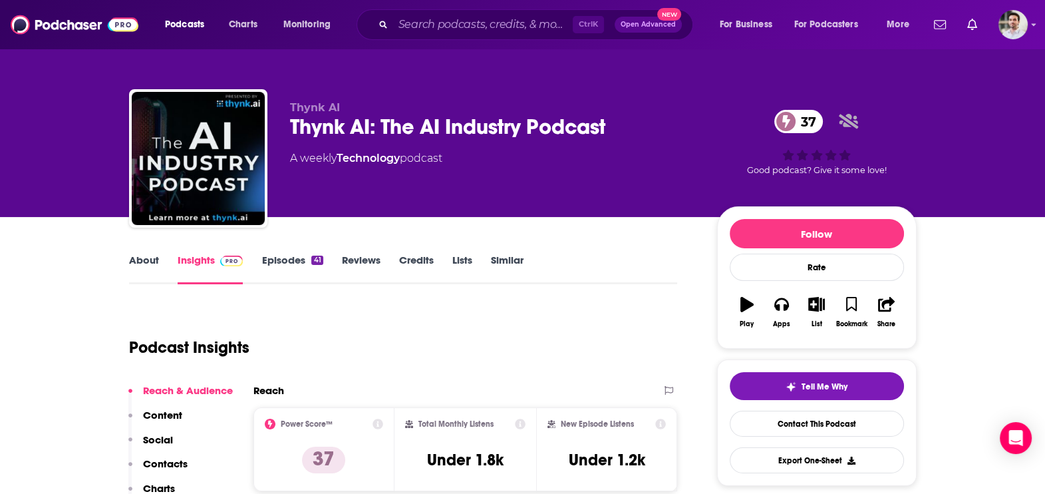
click at [139, 260] on link "About" at bounding box center [144, 269] width 30 height 31
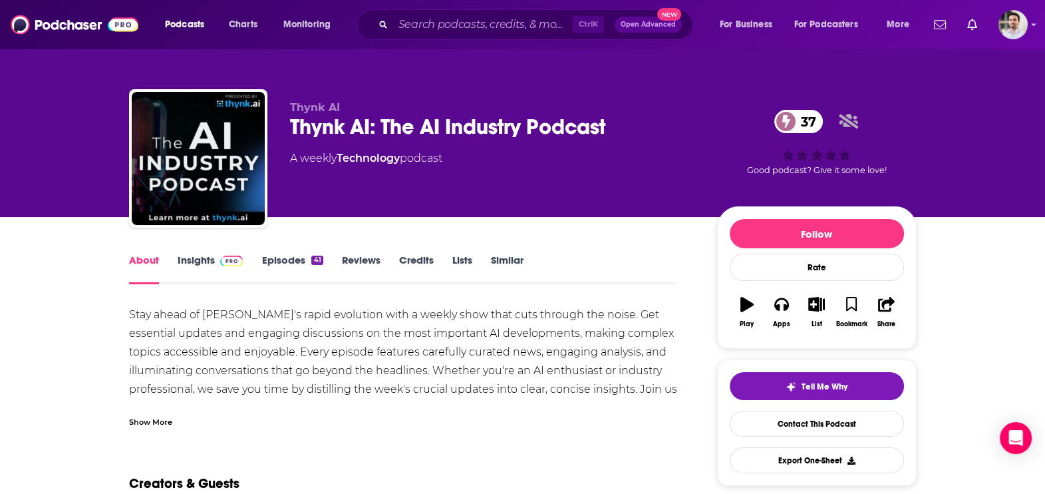
click at [150, 421] on div "Show More" at bounding box center [150, 421] width 43 height 13
